Goal: Feedback & Contribution: Leave review/rating

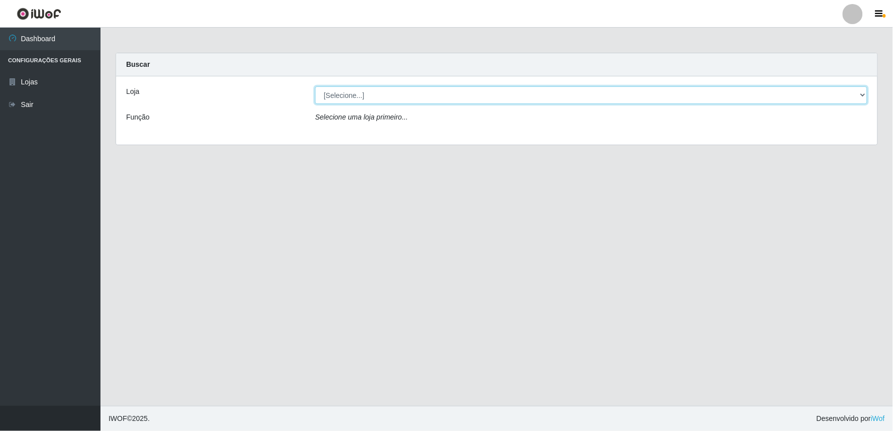
click at [835, 91] on select "[Selecione...] Queiroz Atacadão - Ceará Mirim" at bounding box center [591, 95] width 552 height 18
select select "465"
click at [315, 86] on select "[Selecione...] Queiroz Atacadão - Ceará Mirim" at bounding box center [591, 95] width 552 height 18
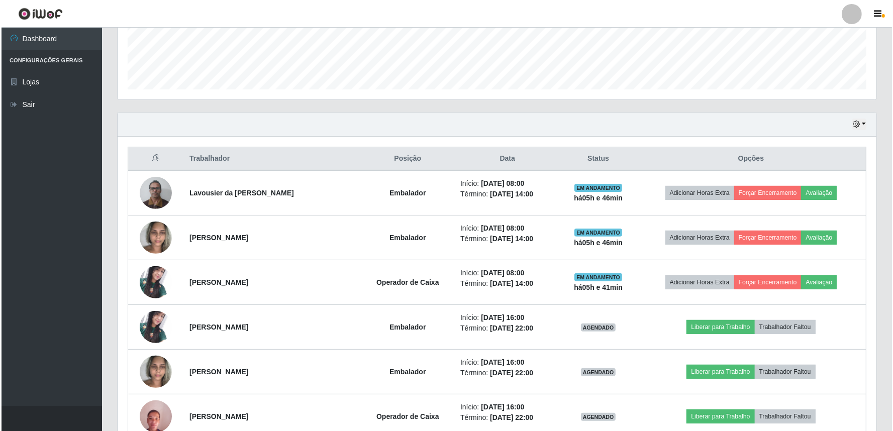
scroll to position [297, 0]
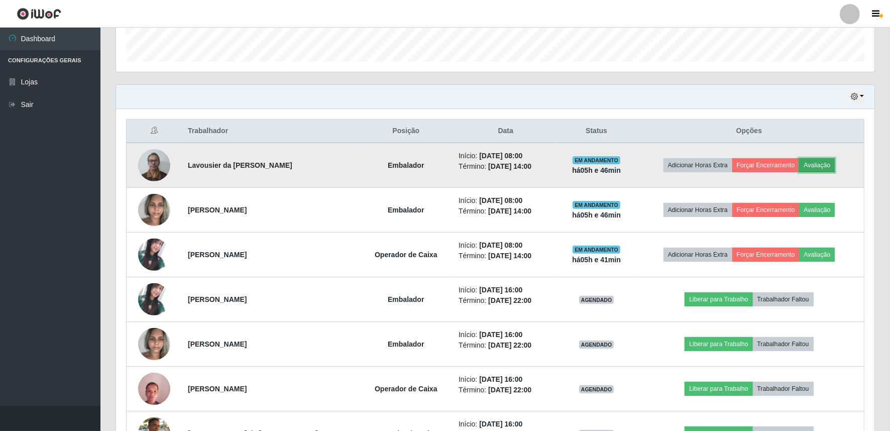
click at [822, 166] on button "Avaliação" at bounding box center [817, 165] width 36 height 14
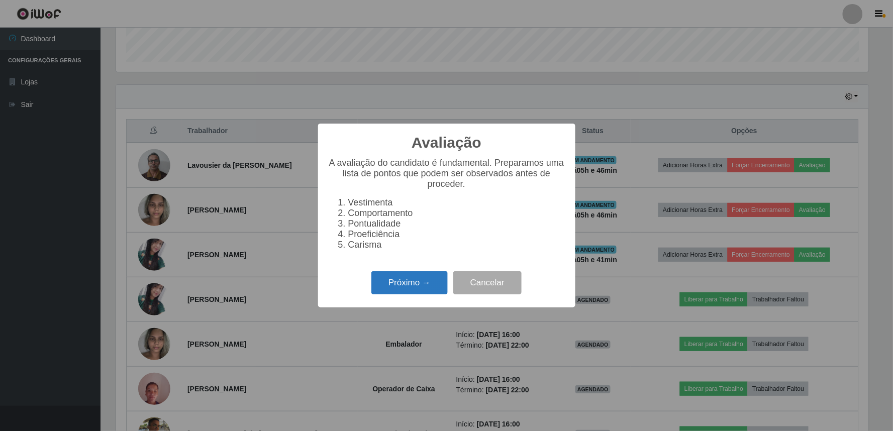
click at [416, 292] on button "Próximo →" at bounding box center [409, 283] width 76 height 24
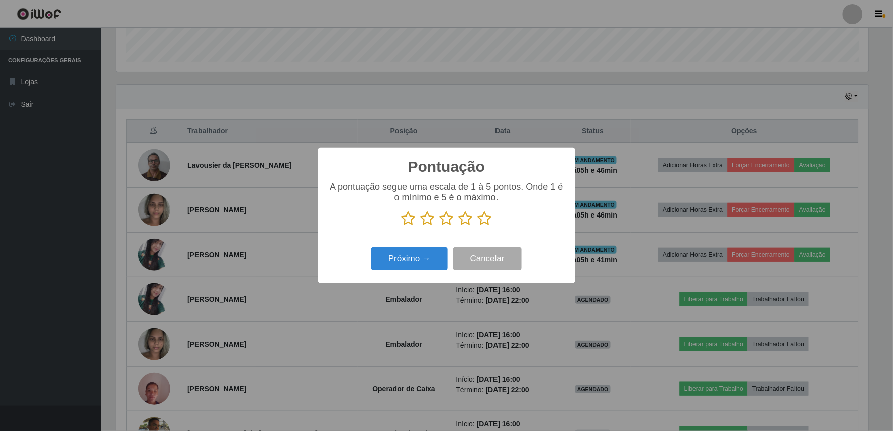
click at [468, 223] on icon at bounding box center [466, 218] width 14 height 15
click at [459, 226] on input "radio" at bounding box center [459, 226] width 0 height 0
click at [424, 250] on button "Próximo →" at bounding box center [409, 259] width 76 height 24
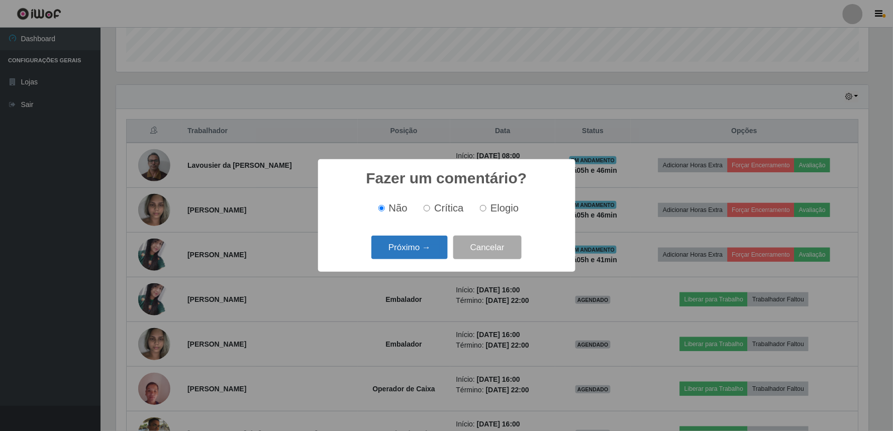
click at [435, 239] on button "Próximo →" at bounding box center [409, 248] width 76 height 24
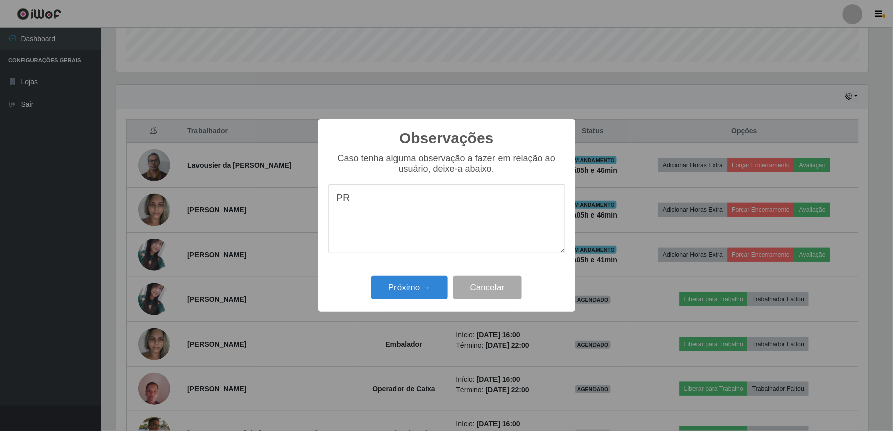
type textarea "P"
type textarea "PROATIVO"
click at [406, 289] on button "Próximo →" at bounding box center [409, 288] width 76 height 24
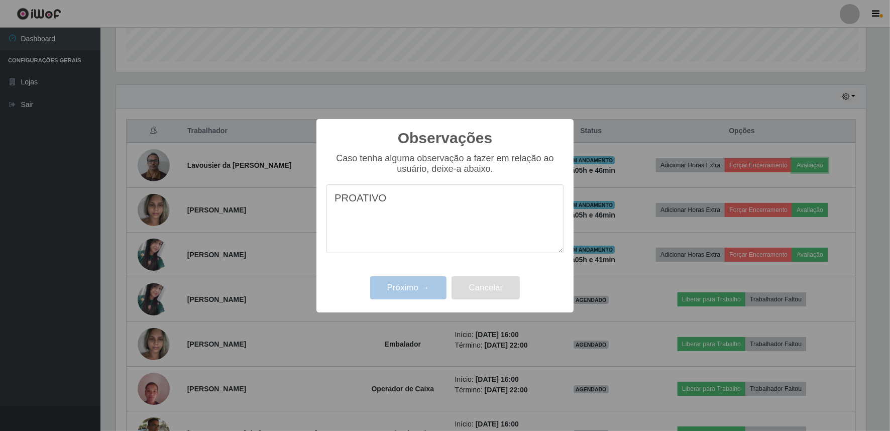
scroll to position [208, 759]
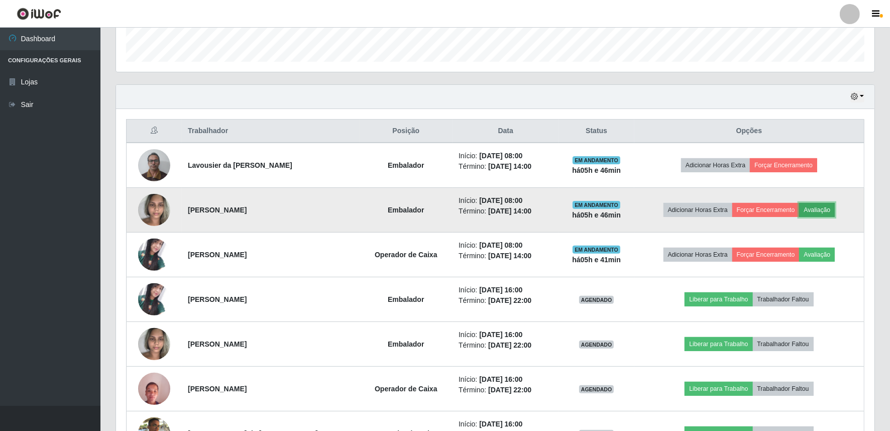
click at [814, 211] on button "Avaliação" at bounding box center [817, 210] width 36 height 14
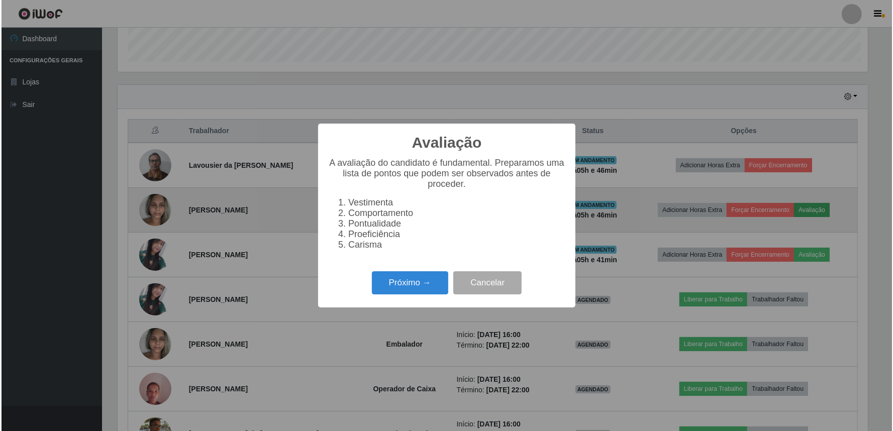
scroll to position [208, 752]
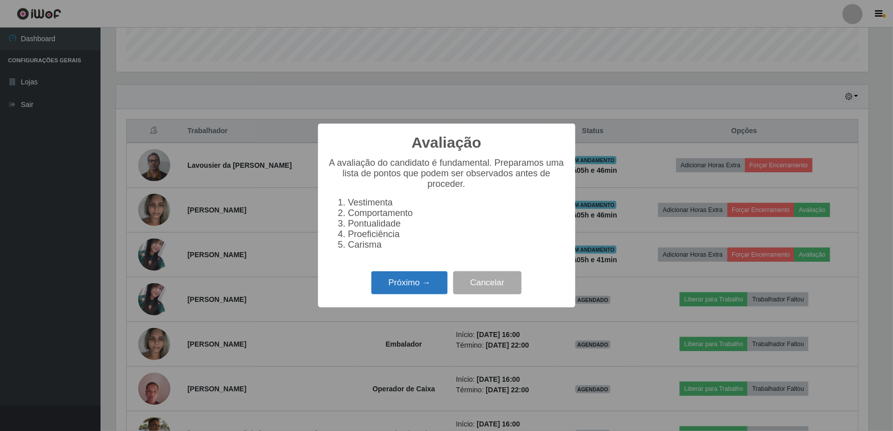
click at [397, 293] on button "Próximo →" at bounding box center [409, 283] width 76 height 24
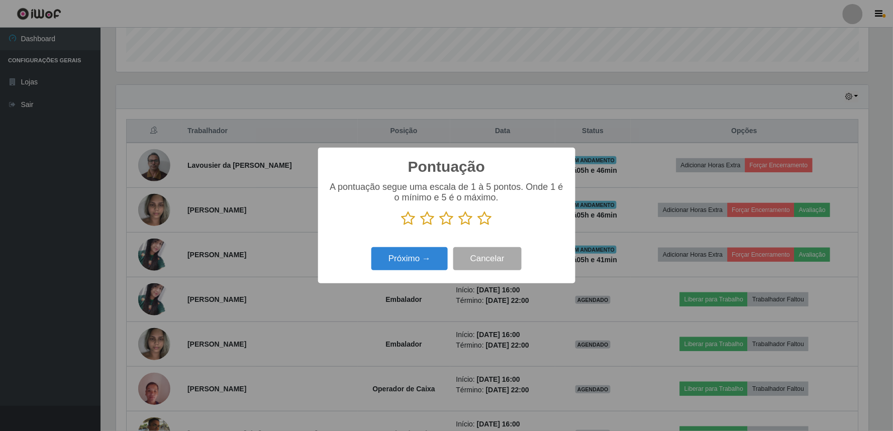
scroll to position [502131, 501587]
click at [466, 221] on icon at bounding box center [466, 218] width 14 height 15
click at [459, 226] on input "radio" at bounding box center [459, 226] width 0 height 0
click at [424, 260] on button "Próximo →" at bounding box center [409, 259] width 76 height 24
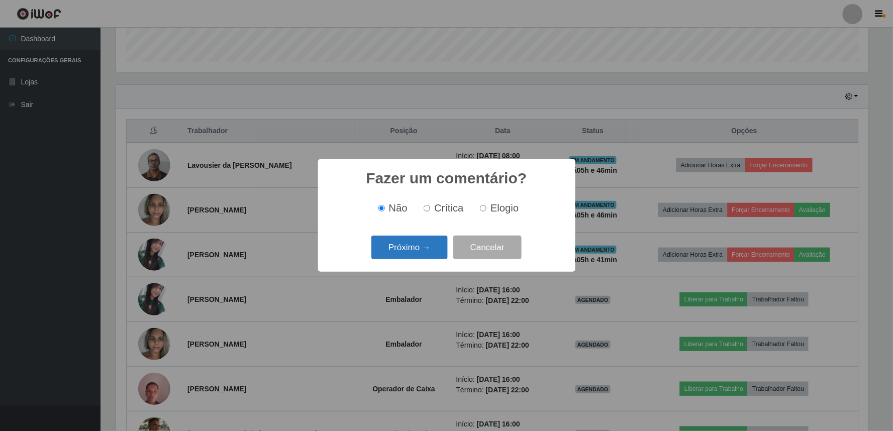
click at [424, 244] on button "Próximo →" at bounding box center [409, 248] width 76 height 24
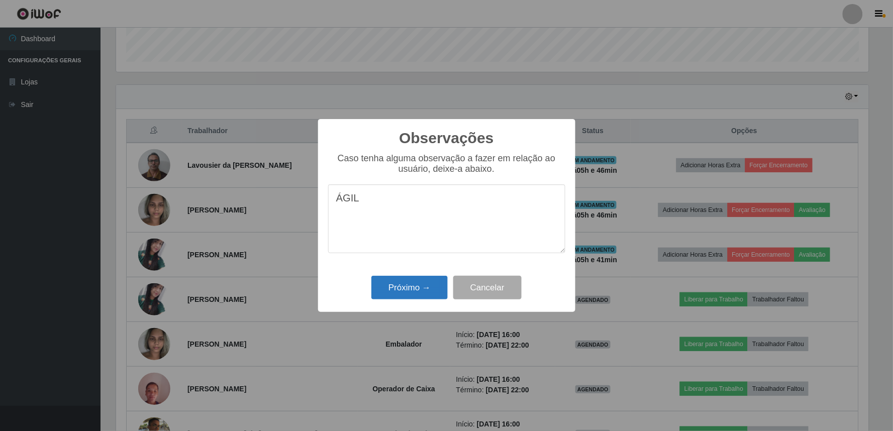
type textarea "ÁGIL"
click at [411, 278] on button "Próximo →" at bounding box center [409, 288] width 76 height 24
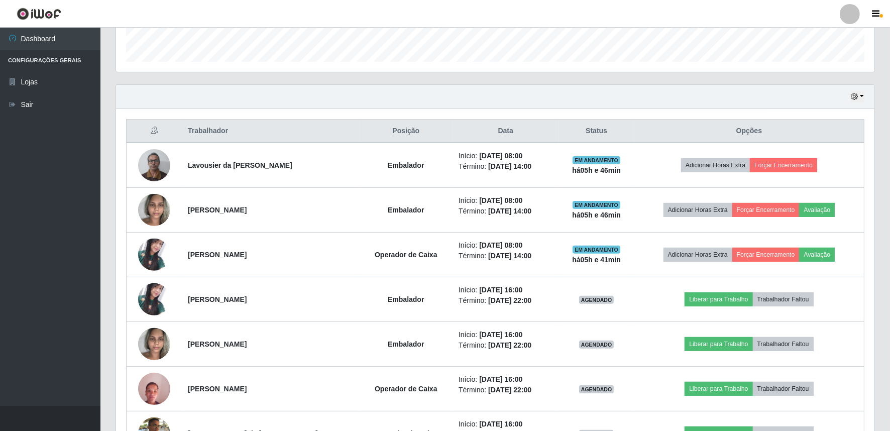
scroll to position [208, 759]
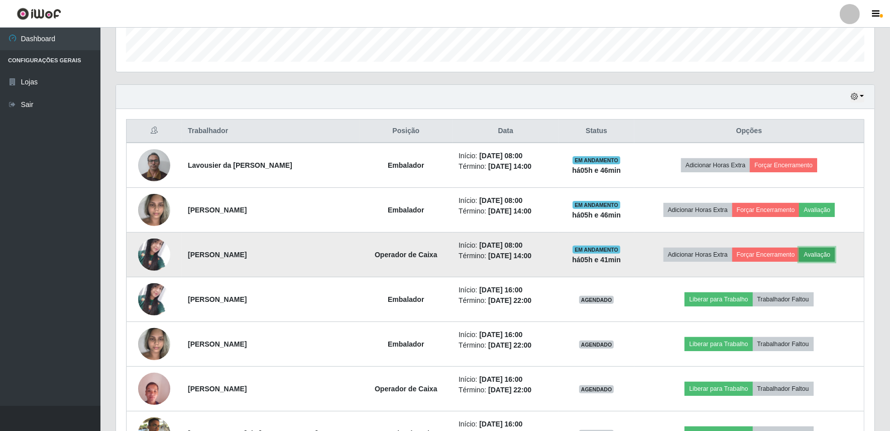
click at [819, 253] on button "Avaliação" at bounding box center [817, 255] width 36 height 14
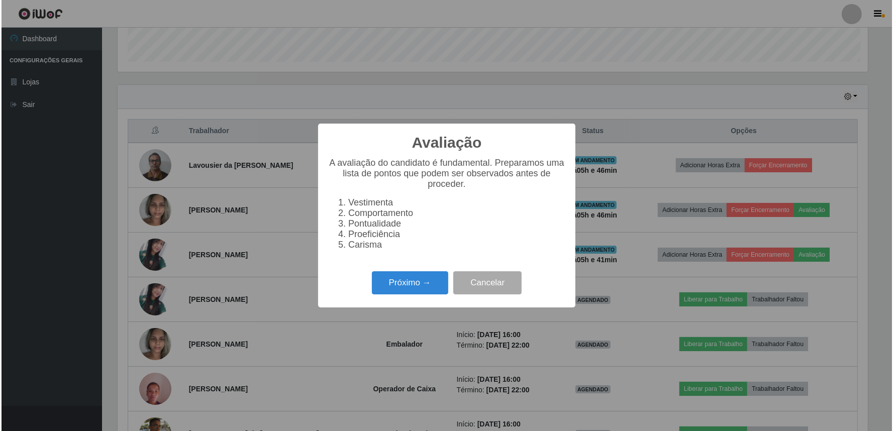
scroll to position [208, 752]
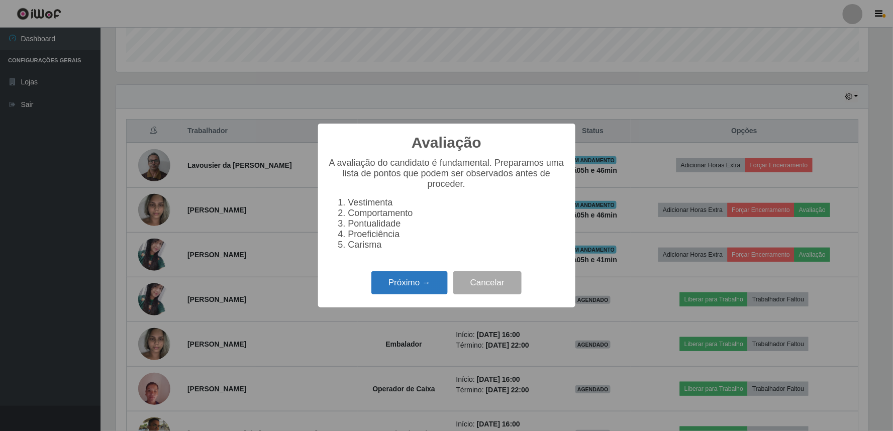
click at [404, 283] on button "Próximo →" at bounding box center [409, 283] width 76 height 24
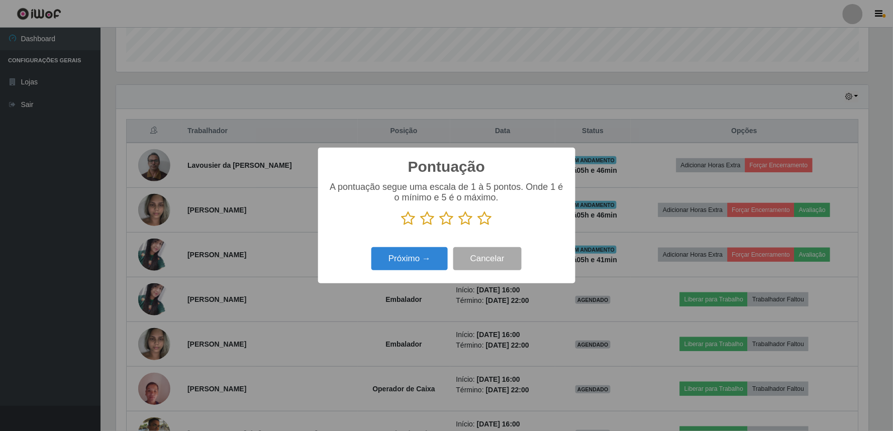
scroll to position [502131, 501587]
click at [468, 225] on icon at bounding box center [466, 218] width 14 height 15
click at [459, 226] on input "radio" at bounding box center [459, 226] width 0 height 0
click at [414, 267] on button "Próximo →" at bounding box center [409, 259] width 76 height 24
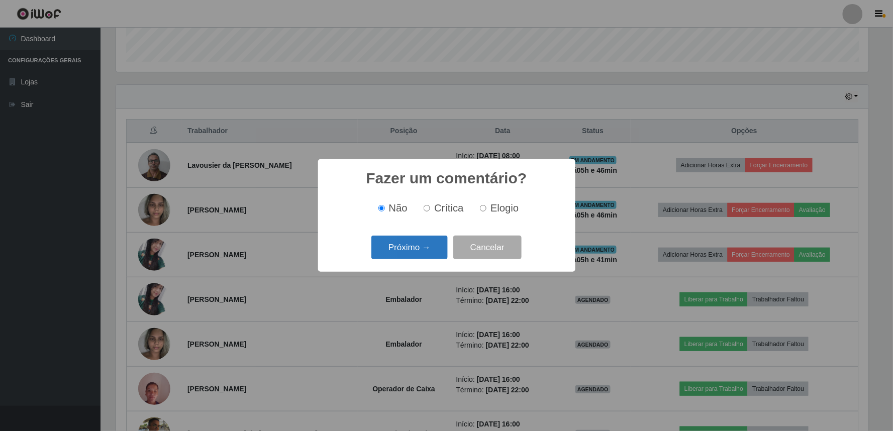
click at [423, 249] on button "Próximo →" at bounding box center [409, 248] width 76 height 24
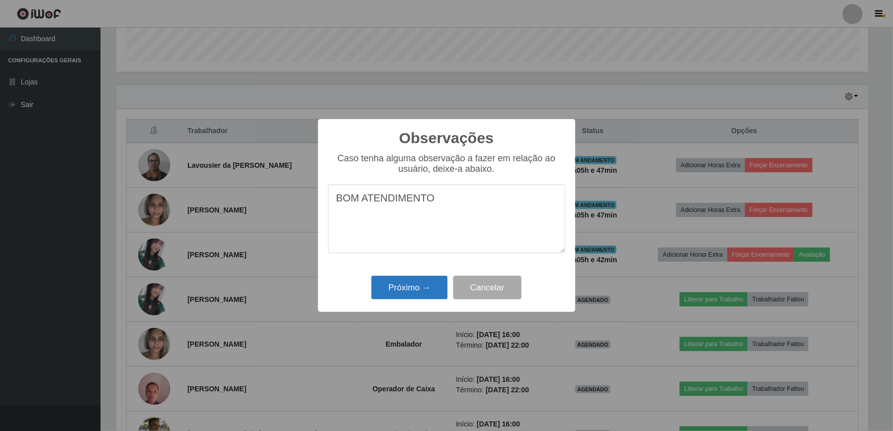
type textarea "BOM ATENDIMENTO"
click at [399, 291] on button "Próximo →" at bounding box center [409, 288] width 76 height 24
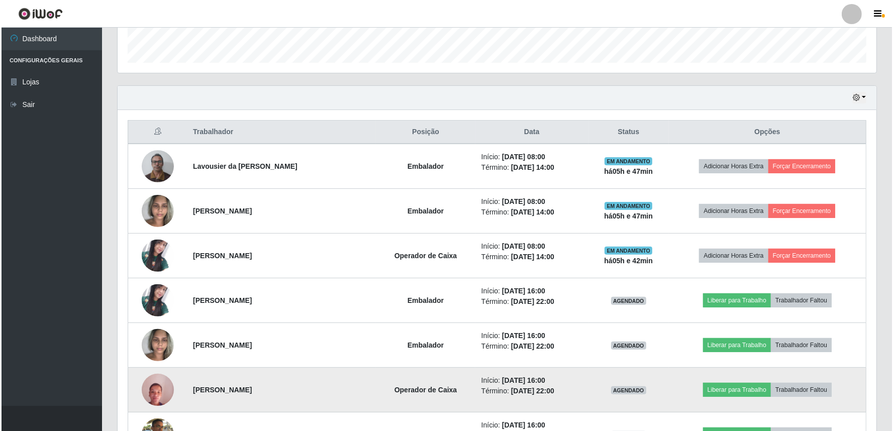
scroll to position [370, 0]
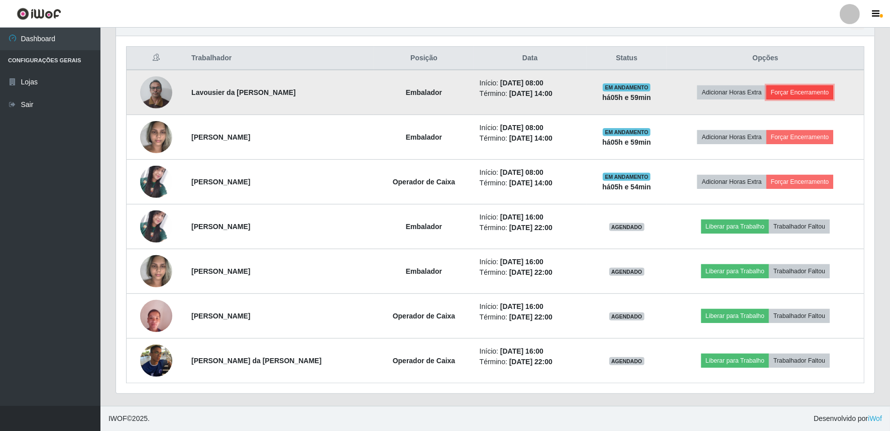
click at [796, 93] on button "Forçar Encerramento" at bounding box center [800, 92] width 67 height 14
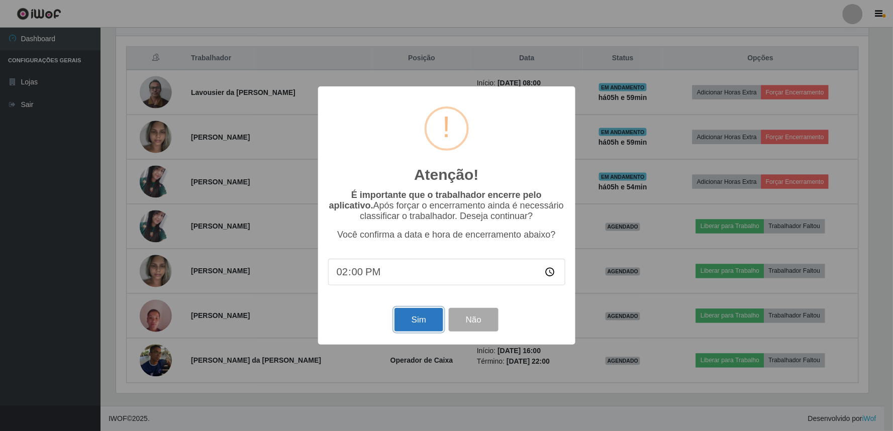
click at [417, 329] on button "Sim" at bounding box center [418, 320] width 49 height 24
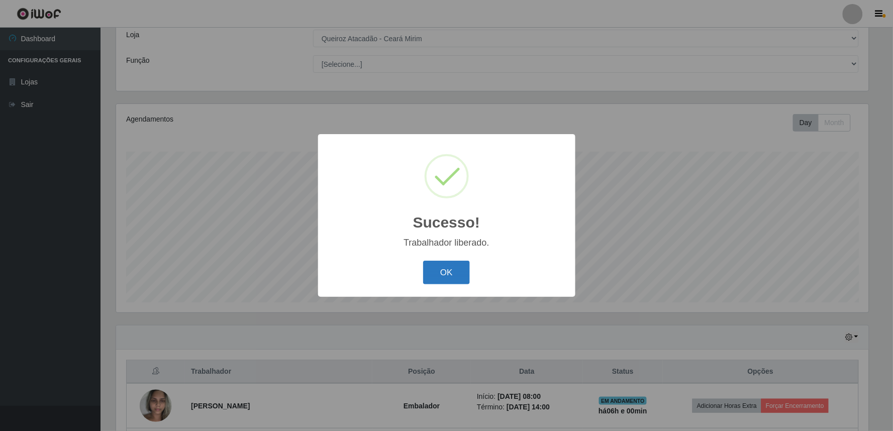
click at [455, 272] on button "OK" at bounding box center [446, 273] width 47 height 24
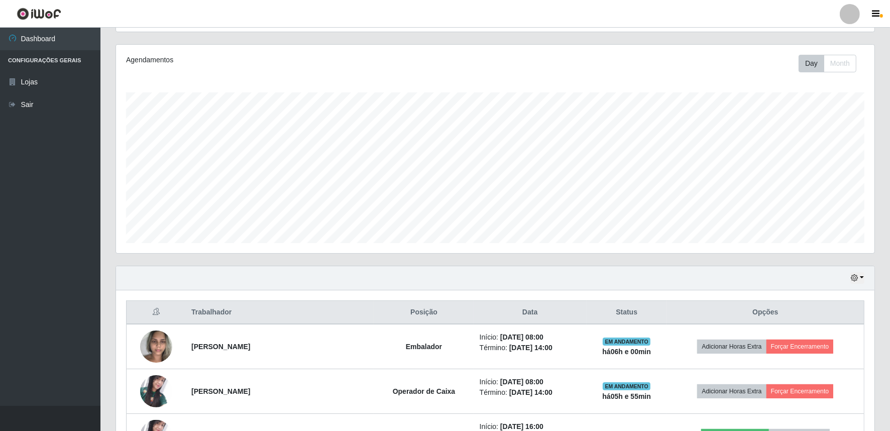
scroll to position [206, 0]
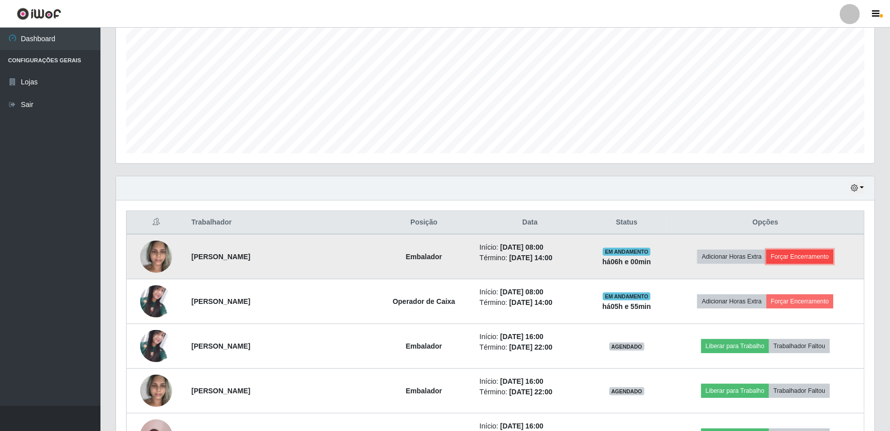
click at [791, 256] on button "Forçar Encerramento" at bounding box center [800, 257] width 67 height 14
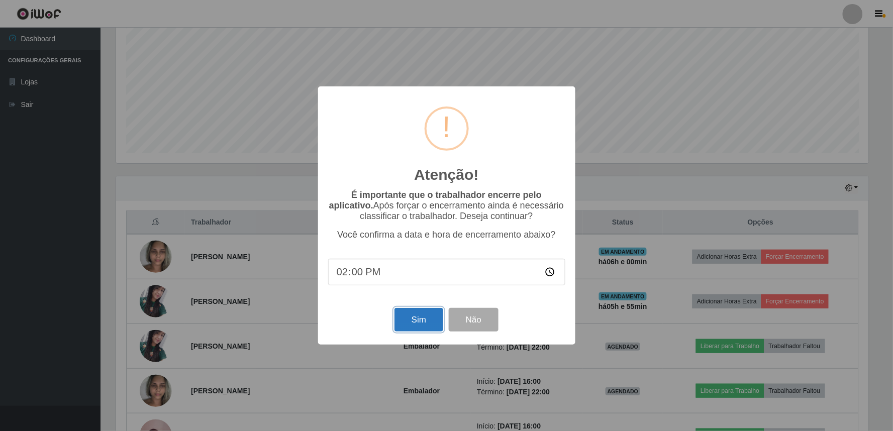
click at [408, 314] on button "Sim" at bounding box center [418, 320] width 49 height 24
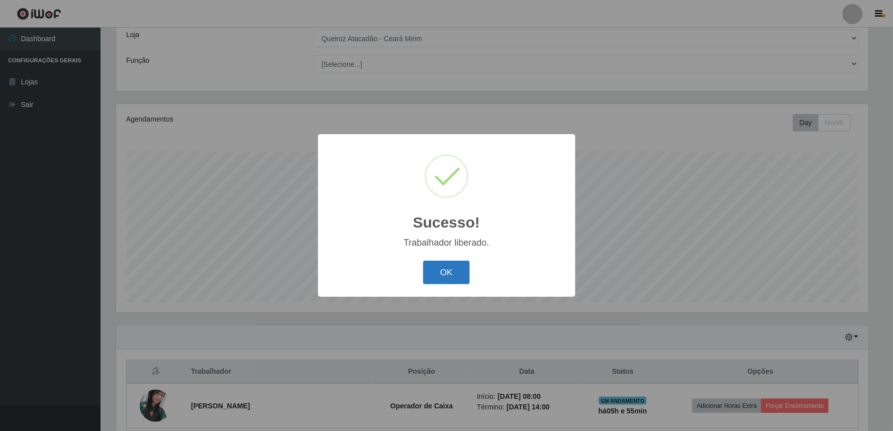
click at [457, 269] on button "OK" at bounding box center [446, 273] width 47 height 24
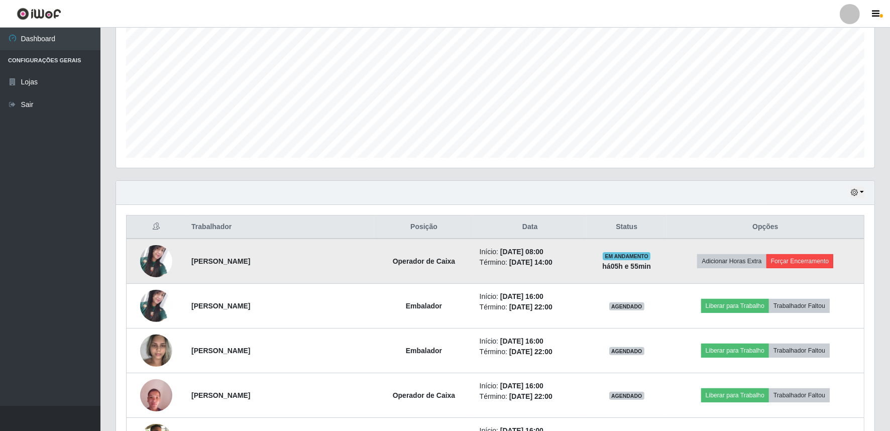
scroll to position [205, 0]
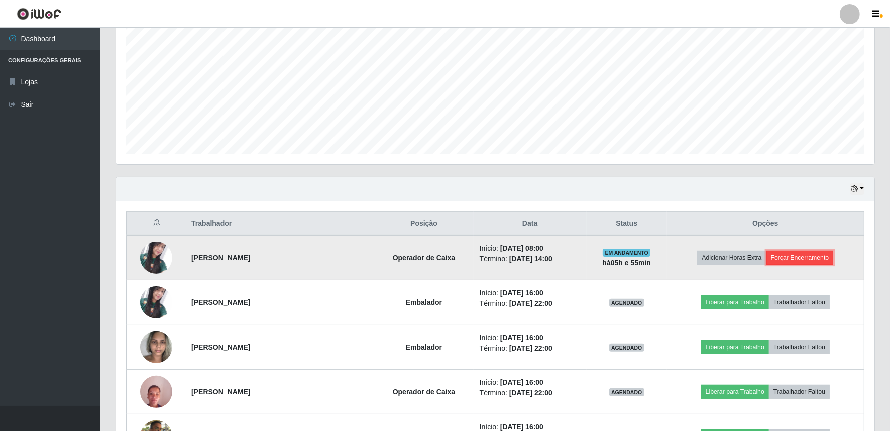
click at [785, 260] on button "Forçar Encerramento" at bounding box center [800, 258] width 67 height 14
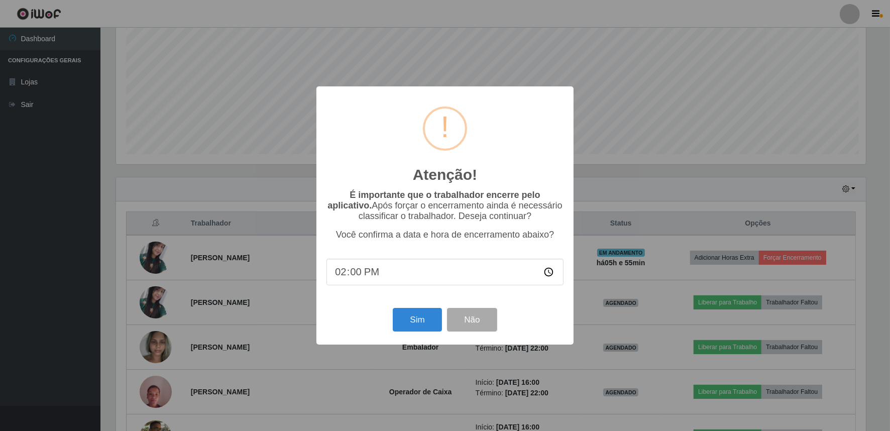
scroll to position [208, 752]
click at [419, 330] on button "Sim" at bounding box center [418, 320] width 49 height 24
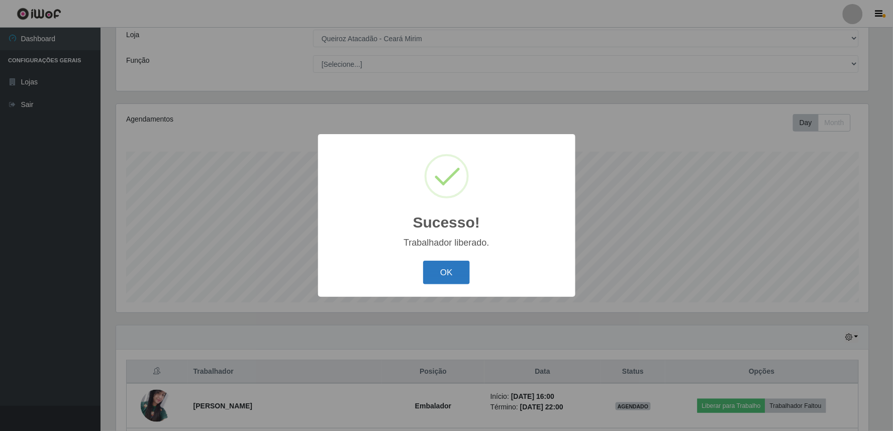
click at [443, 273] on button "OK" at bounding box center [446, 273] width 47 height 24
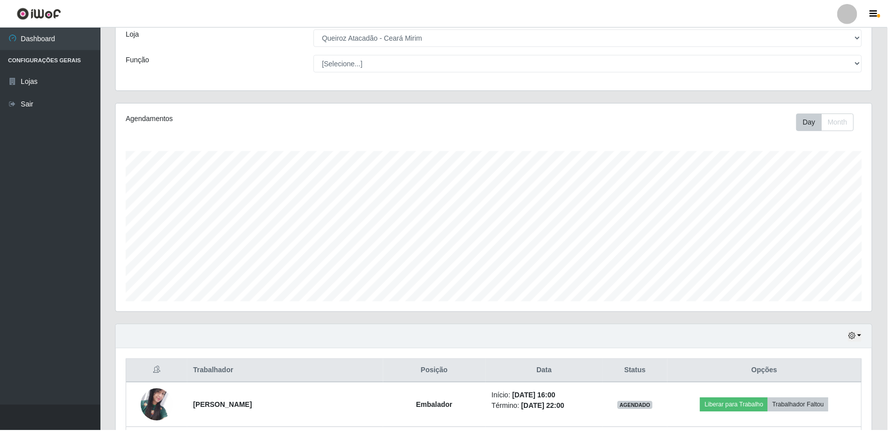
scroll to position [208, 759]
